Goal: Information Seeking & Learning: Check status

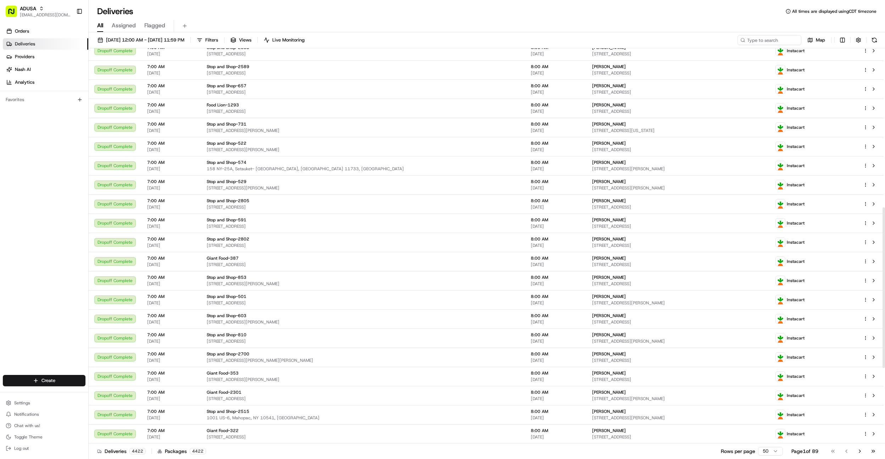
scroll to position [466, 0]
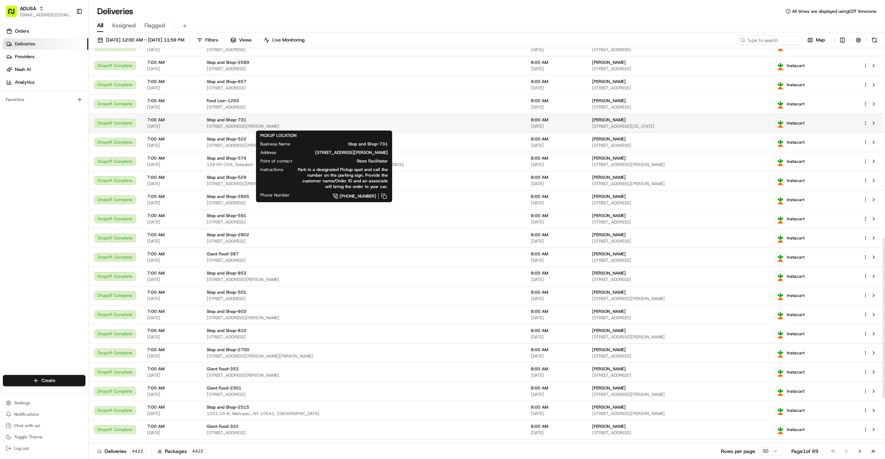
click at [289, 124] on span "[STREET_ADDRESS][PERSON_NAME]" at bounding box center [363, 126] width 313 height 6
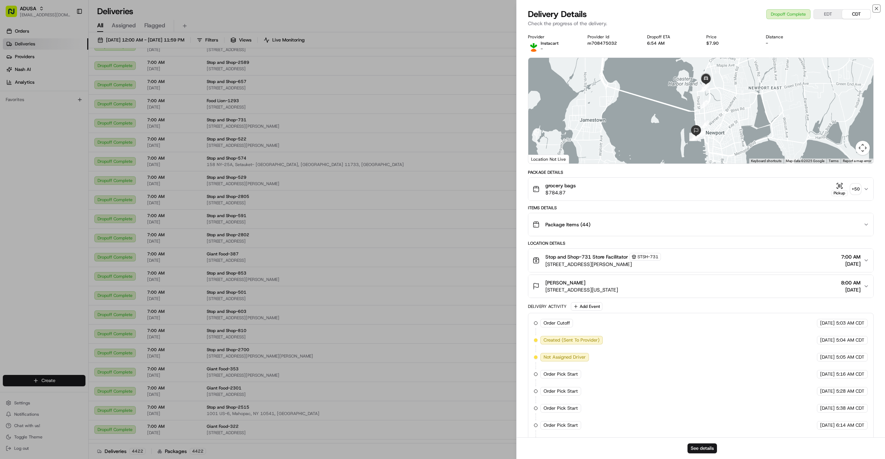
click at [875, 7] on icon "button" at bounding box center [877, 9] width 6 height 6
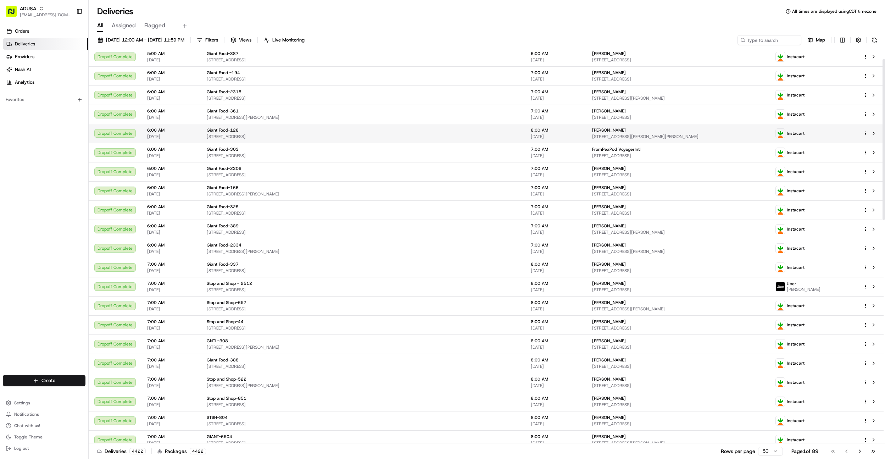
scroll to position [0, 0]
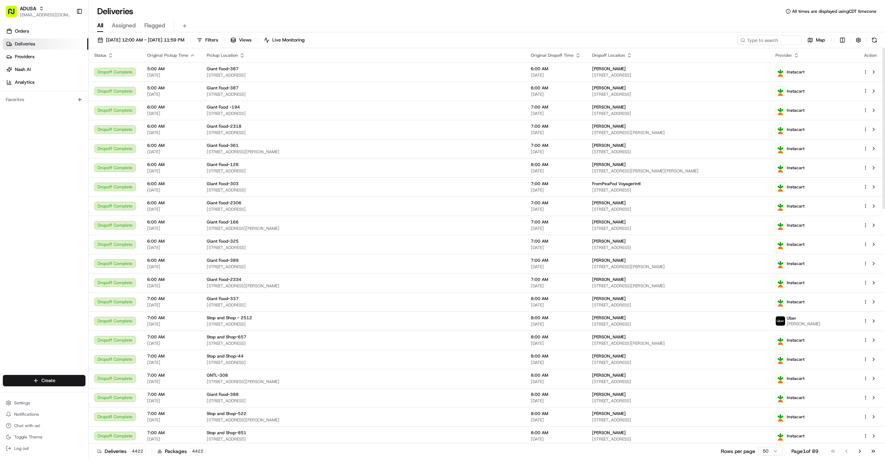
click at [799, 55] on icon "button" at bounding box center [797, 55] width 6 height 6
click at [797, 54] on icon "button" at bounding box center [796, 53] width 2 height 1
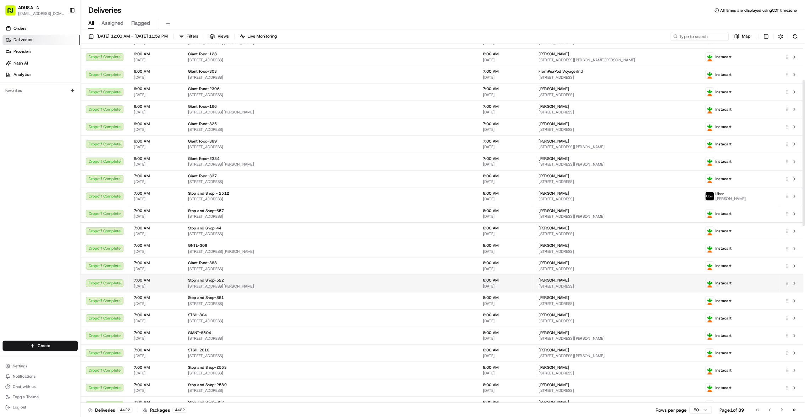
scroll to position [96, 0]
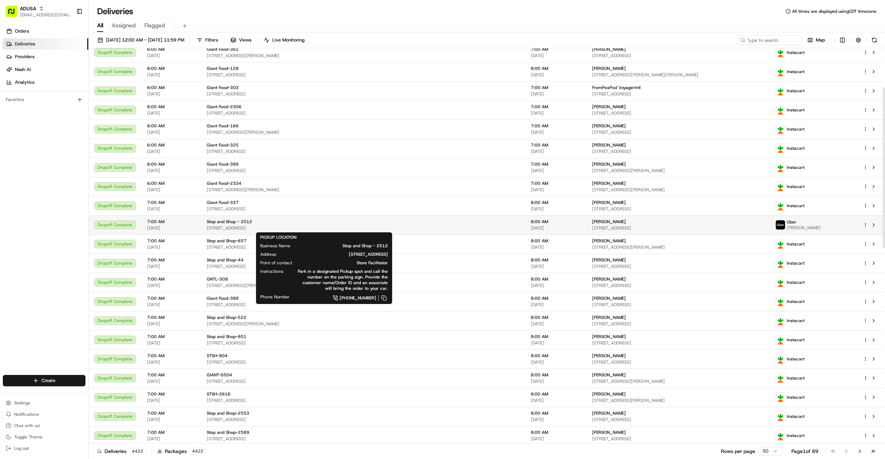
click at [328, 226] on span "[STREET_ADDRESS]" at bounding box center [363, 228] width 313 height 6
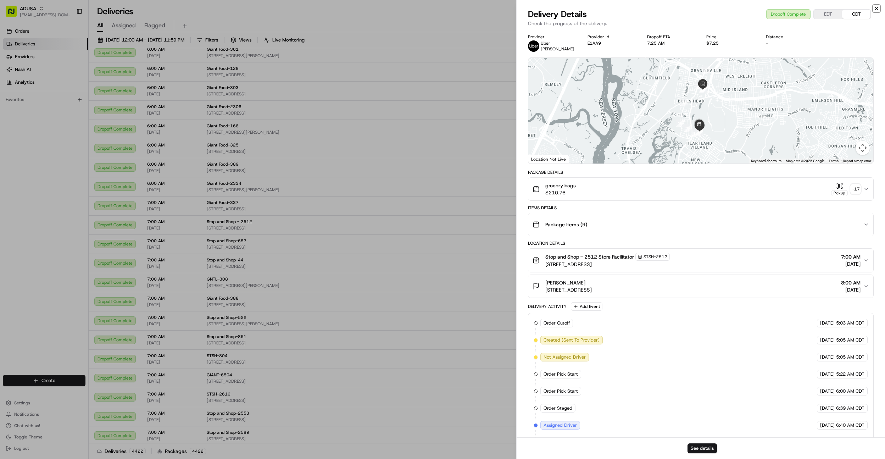
click at [877, 9] on icon "button" at bounding box center [876, 8] width 3 height 3
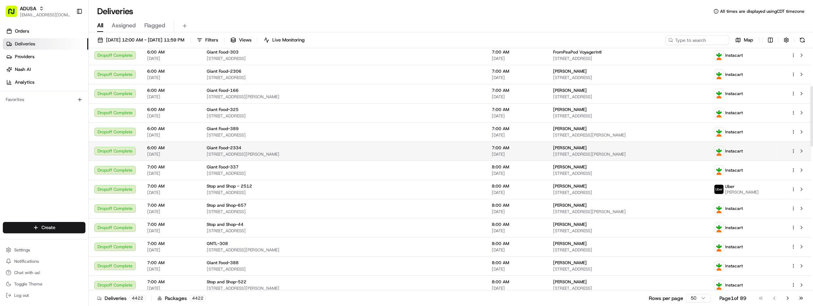
scroll to position [0, 0]
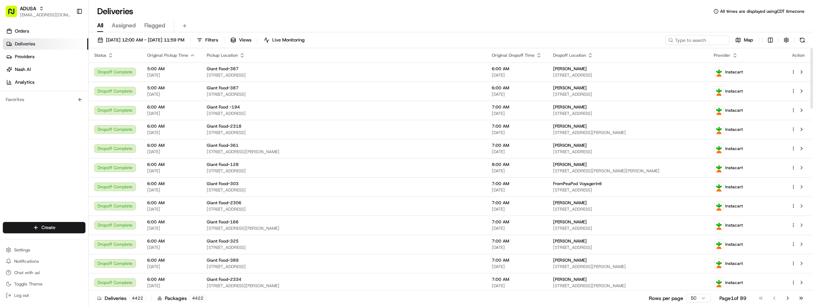
click at [738, 54] on icon "button" at bounding box center [735, 55] width 6 height 6
click at [742, 65] on button "Provider (A-Z)" at bounding box center [741, 64] width 48 height 9
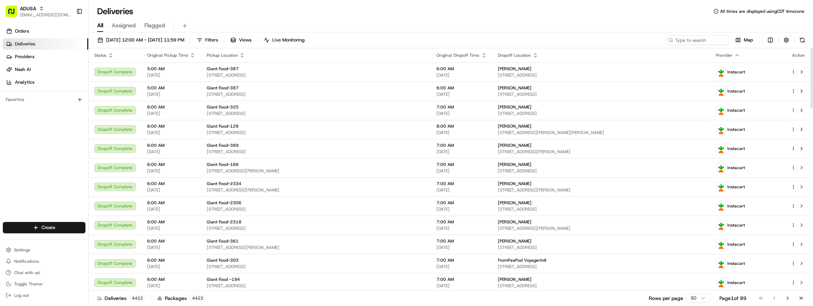
click at [738, 55] on icon "button" at bounding box center [737, 55] width 6 height 6
click at [752, 74] on button "Provider (Z-A)" at bounding box center [740, 73] width 48 height 9
